Goal: Find specific page/section: Find specific page/section

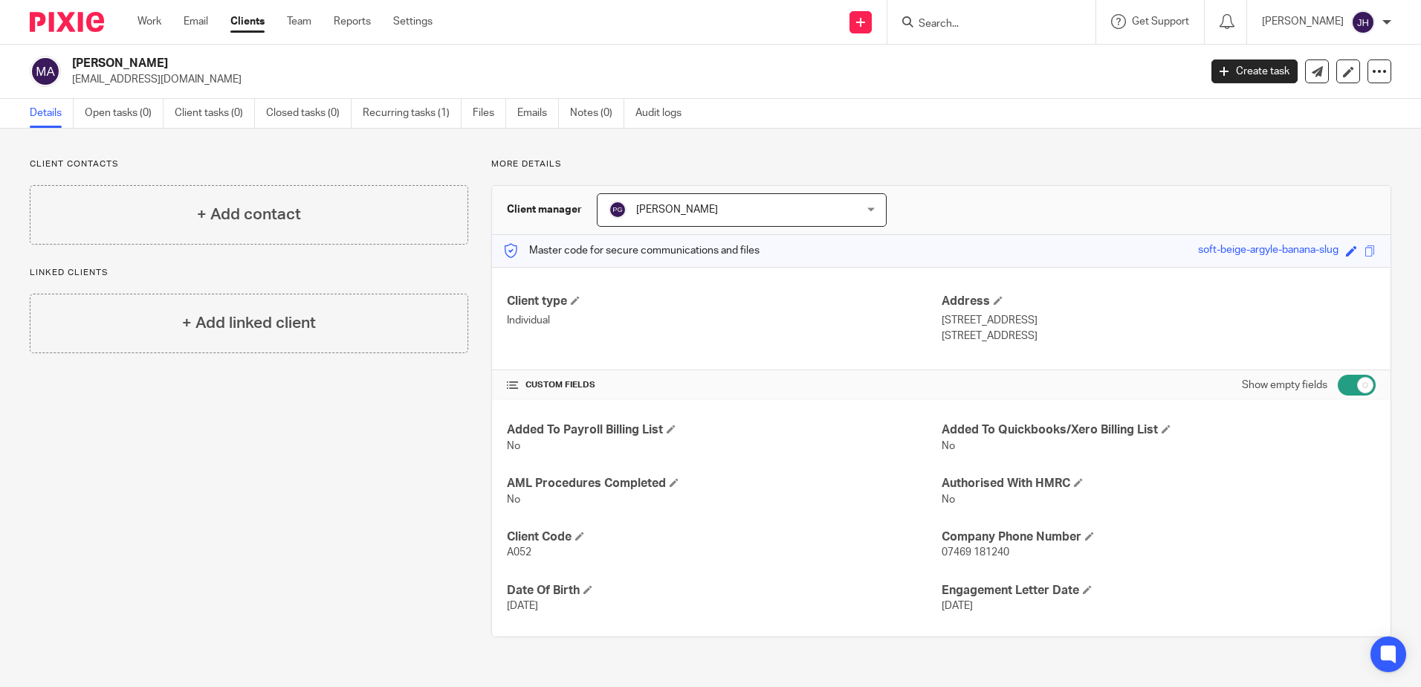
click at [1002, 14] on form at bounding box center [996, 22] width 158 height 19
click at [1012, 34] on div at bounding box center [992, 22] width 208 height 44
click at [992, 30] on input "Search" at bounding box center [984, 24] width 134 height 13
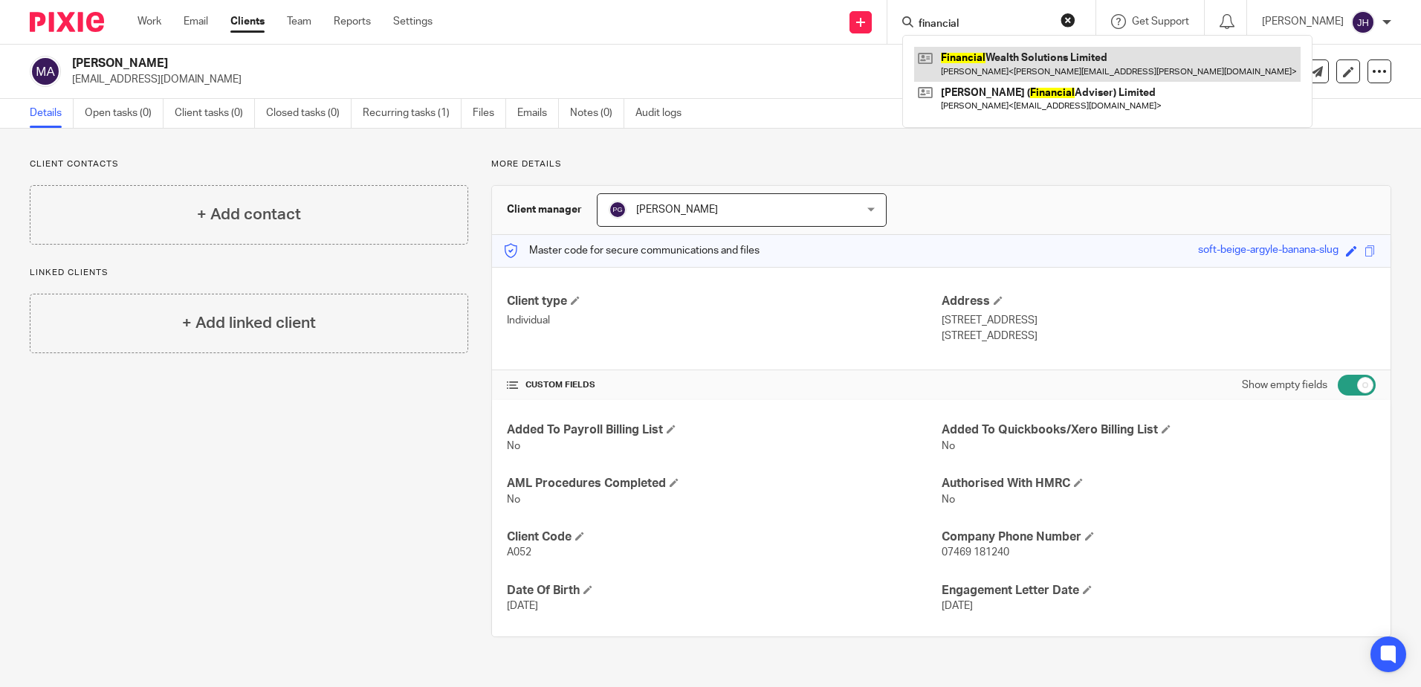
type input "financial"
click at [995, 63] on link at bounding box center [1107, 64] width 387 height 34
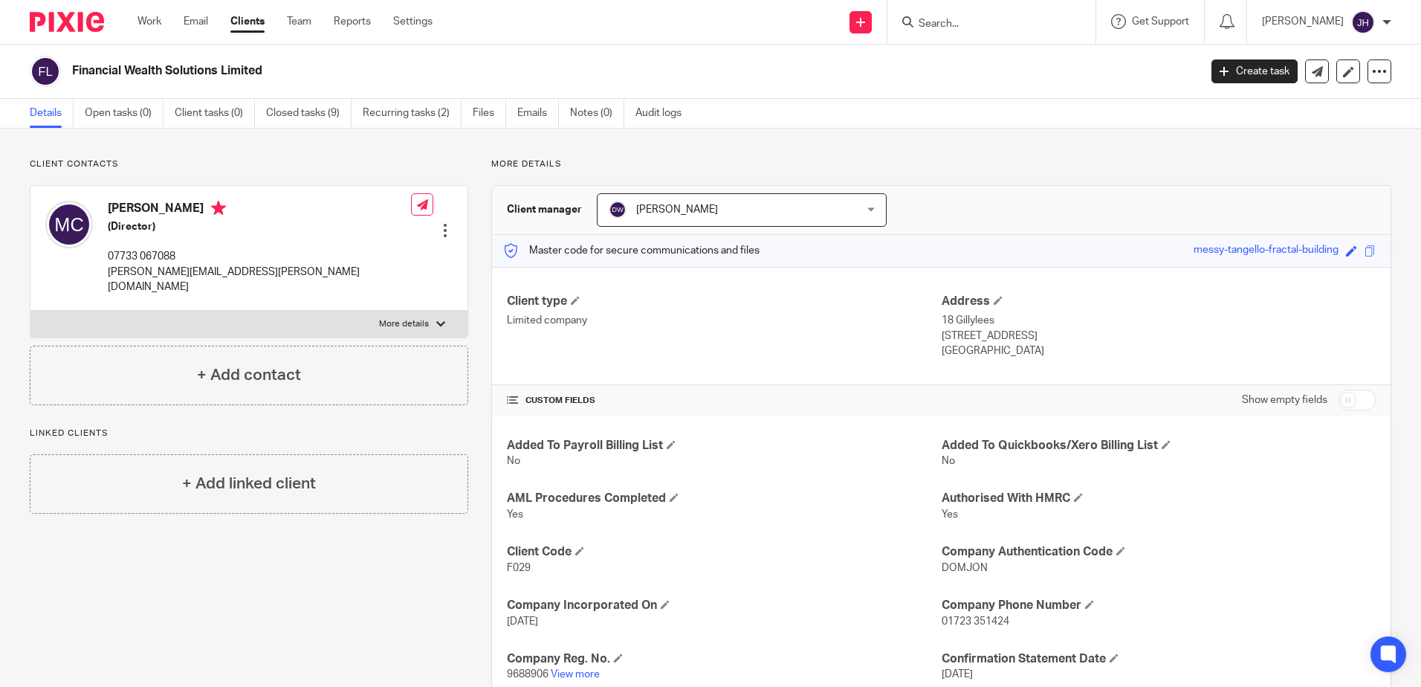
click at [971, 18] on input "Search" at bounding box center [984, 24] width 134 height 13
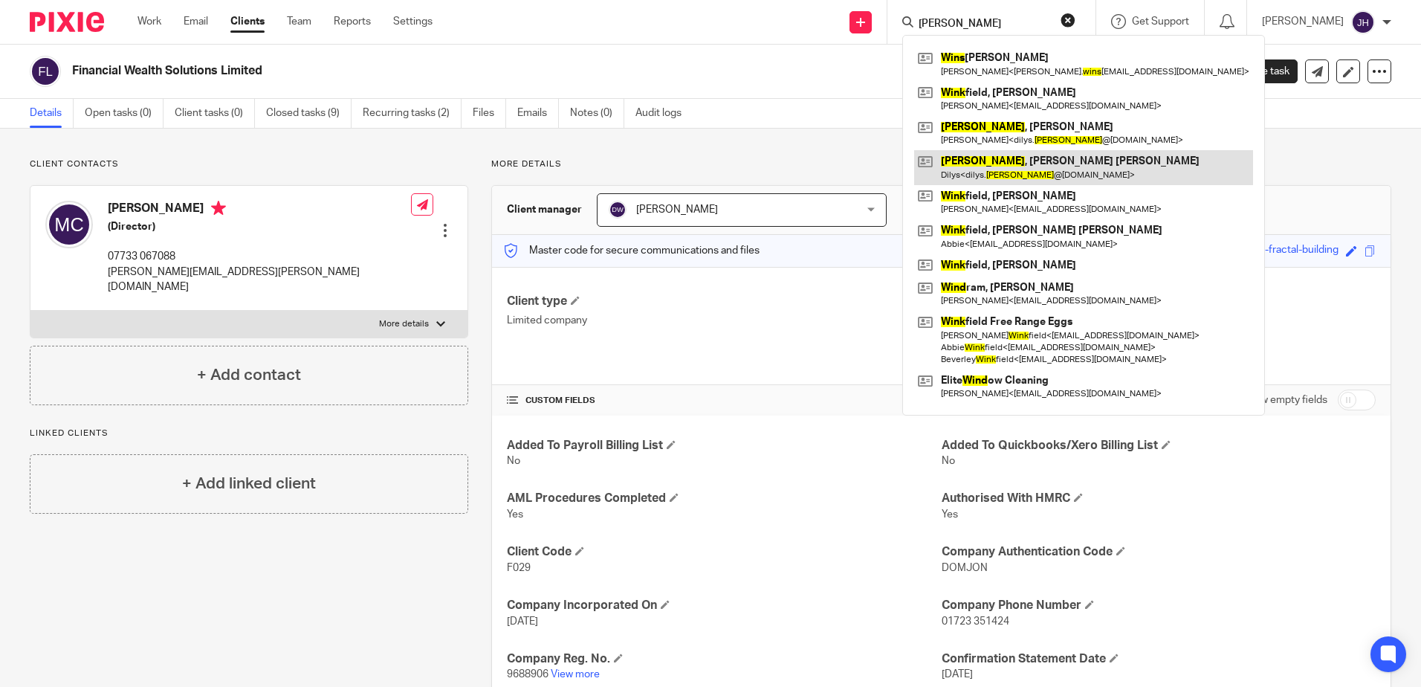
type input "[PERSON_NAME]"
click at [1004, 168] on link at bounding box center [1083, 167] width 339 height 34
